Goal: Transaction & Acquisition: Purchase product/service

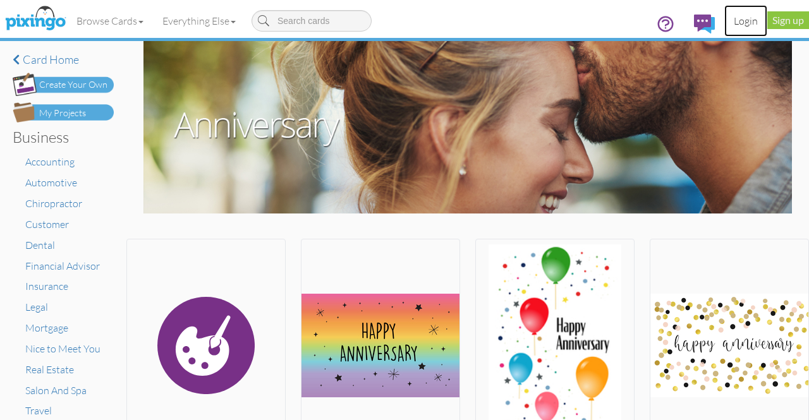
click at [745, 18] on link "Login" at bounding box center [746, 21] width 43 height 32
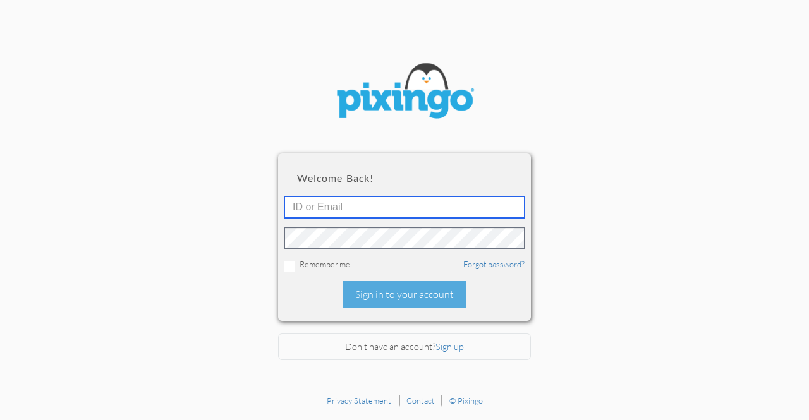
click at [326, 205] on input "text" at bounding box center [405, 207] width 240 height 21
type input "d@[DOMAIN_NAME]"
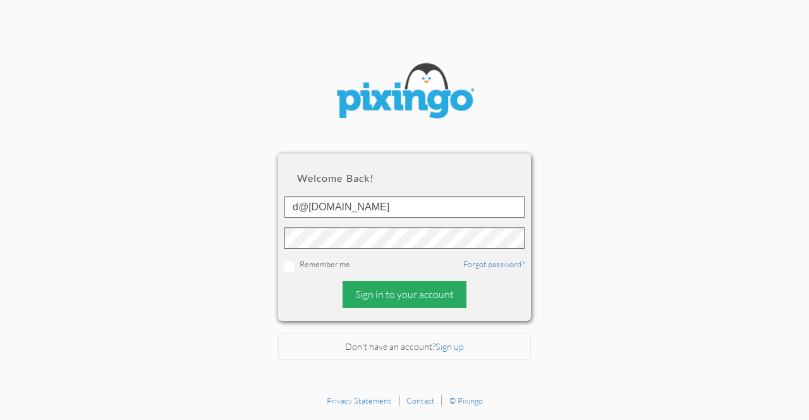
click at [373, 292] on div "Sign in to your account" at bounding box center [405, 294] width 124 height 27
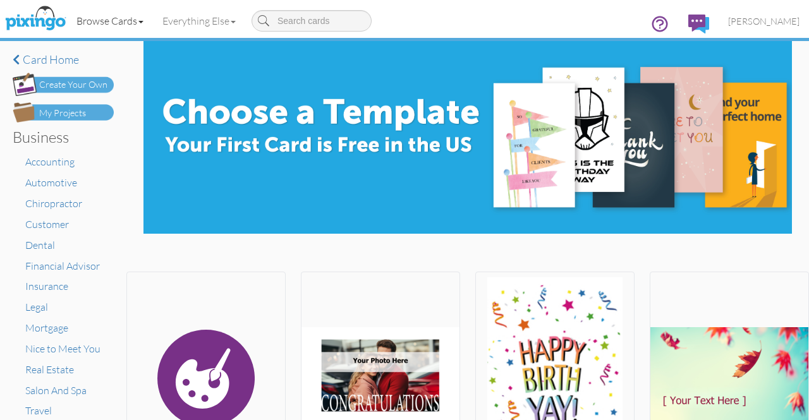
click at [129, 22] on link "Browse Cards" at bounding box center [110, 21] width 86 height 32
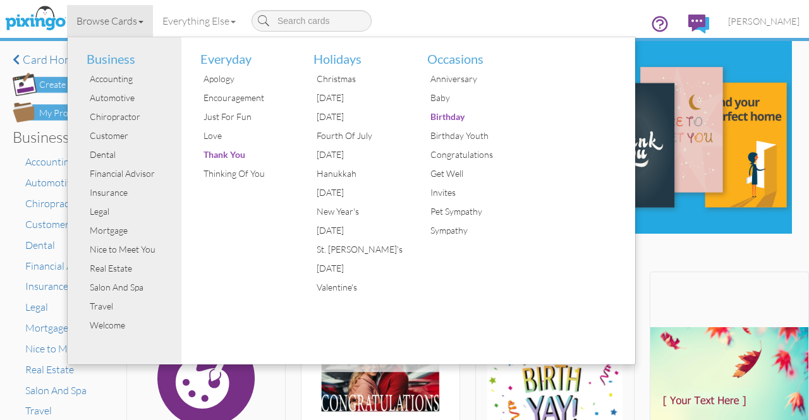
click at [462, 6] on div "Browse Cards Business Accounting Automotive Chiropractor Customer Dental Financ…" at bounding box center [404, 25] width 790 height 50
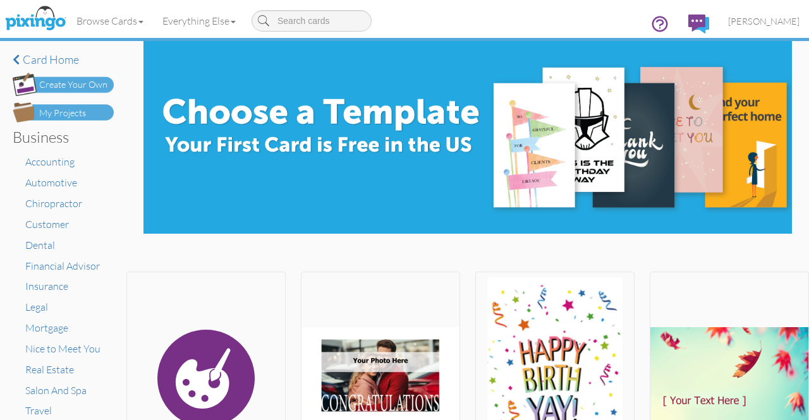
click at [96, 113] on img at bounding box center [63, 112] width 101 height 20
